Goal: Information Seeking & Learning: Learn about a topic

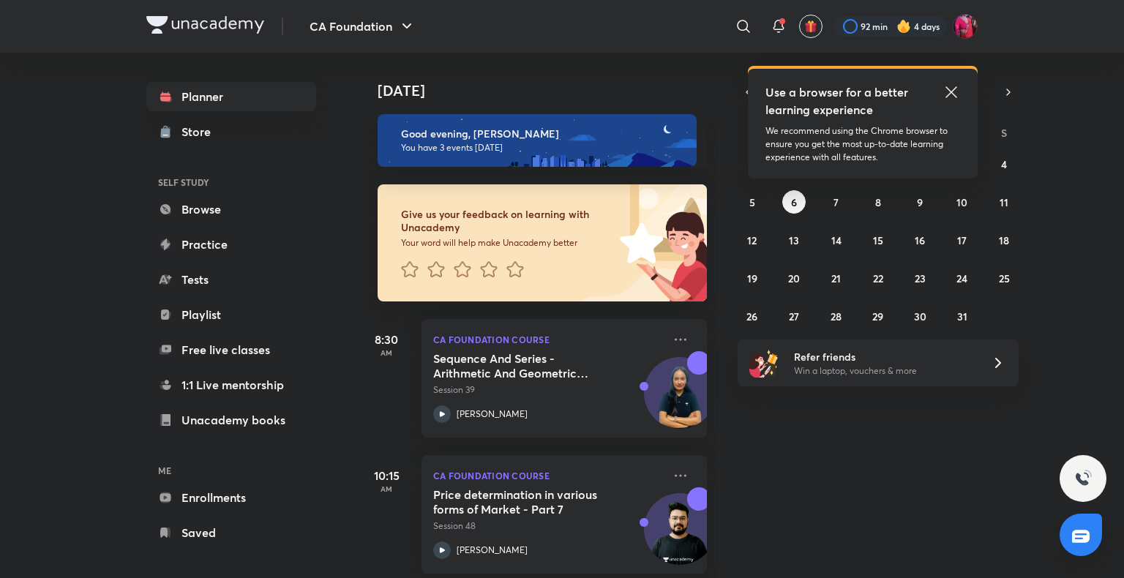
click at [953, 90] on icon at bounding box center [950, 91] width 11 height 11
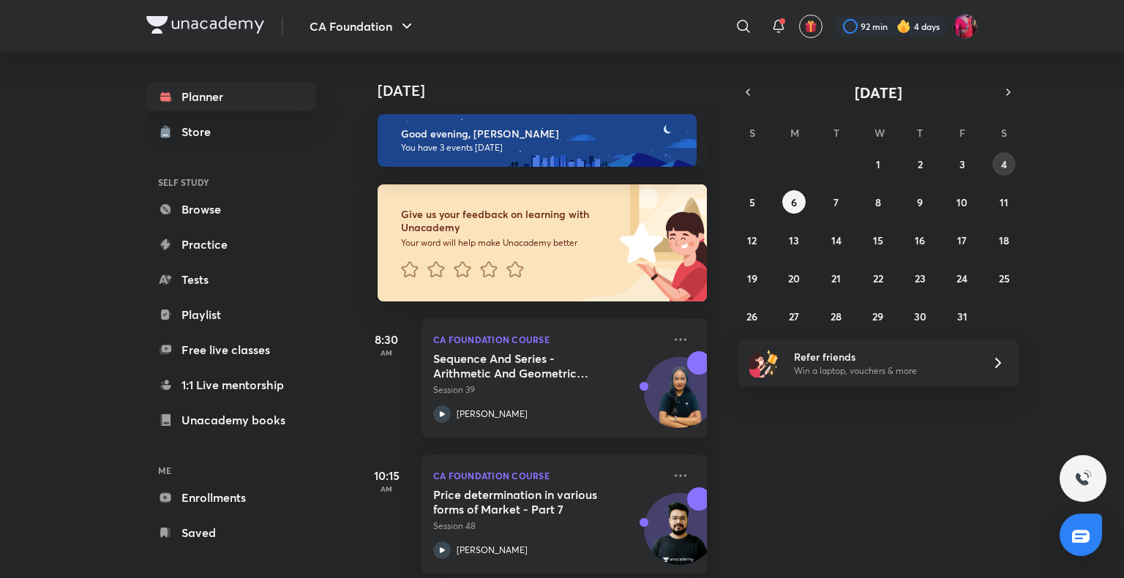
click at [1005, 162] on abbr "4" at bounding box center [1004, 164] width 6 height 14
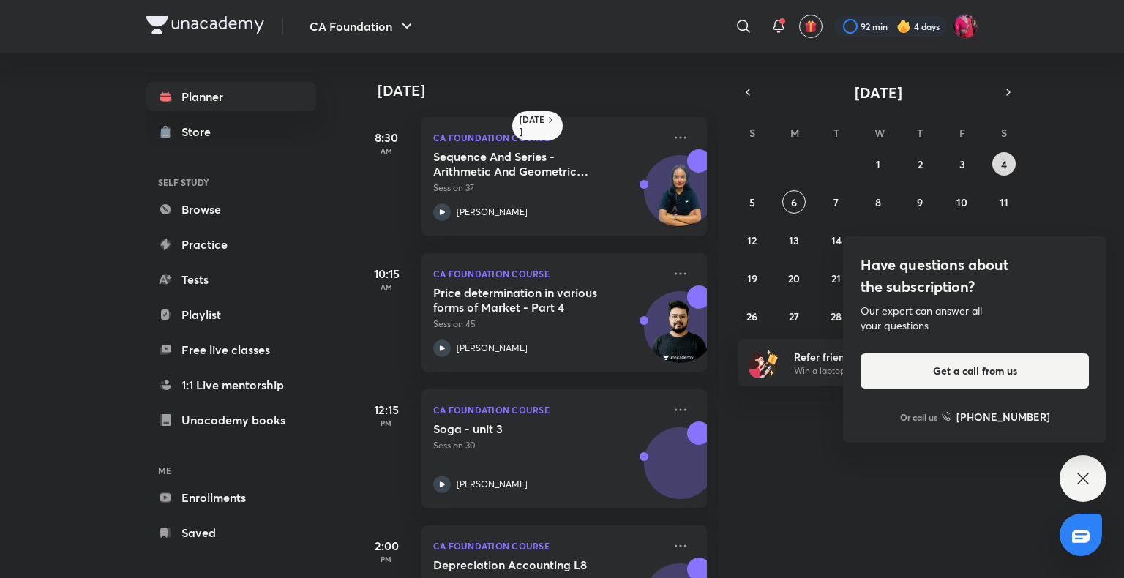
click at [1005, 162] on abbr "4" at bounding box center [1004, 164] width 6 height 14
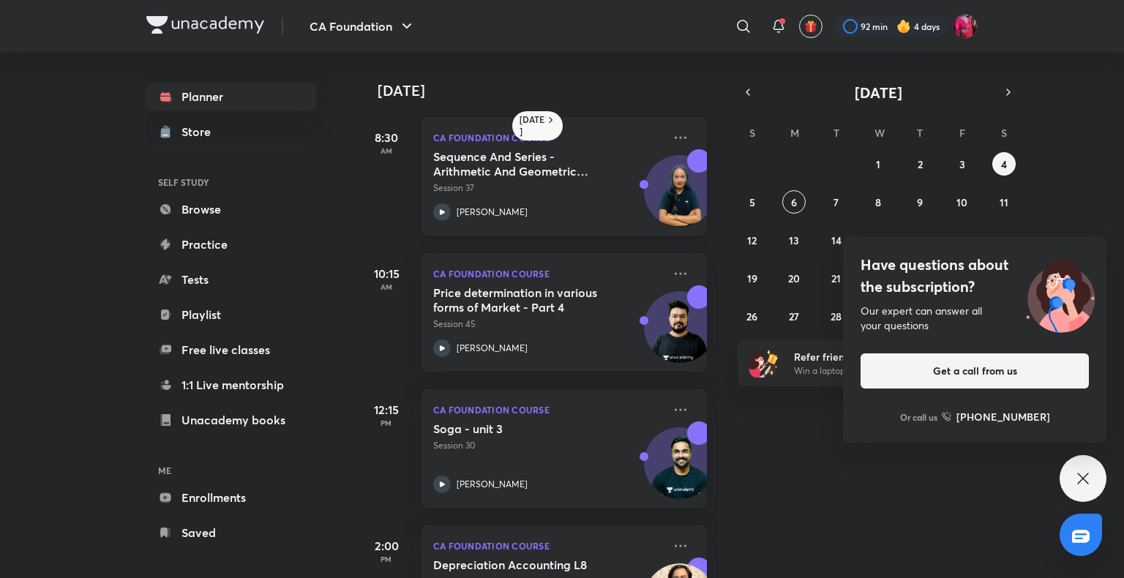
click at [445, 214] on icon at bounding box center [442, 212] width 18 height 18
